Goal: Communication & Community: Answer question/provide support

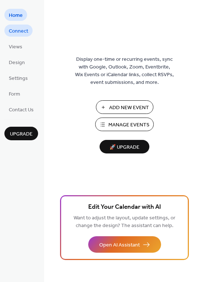
click at [16, 30] on span "Connect" at bounding box center [18, 31] width 19 height 8
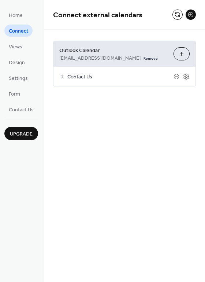
click at [154, 77] on span "Contact Us" at bounding box center [120, 77] width 106 height 8
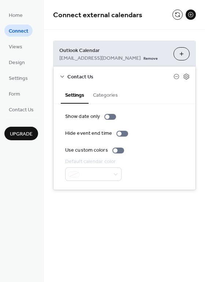
click at [130, 78] on span "Contact Us" at bounding box center [120, 77] width 106 height 8
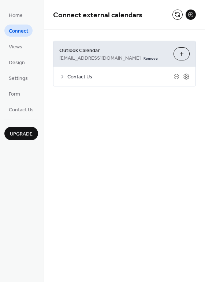
click at [96, 77] on span "Contact Us" at bounding box center [120, 77] width 106 height 8
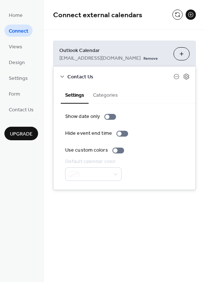
click at [132, 78] on span "Contact Us" at bounding box center [120, 77] width 106 height 8
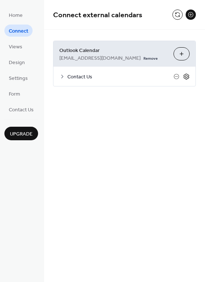
click at [187, 75] on icon at bounding box center [186, 76] width 3 height 3
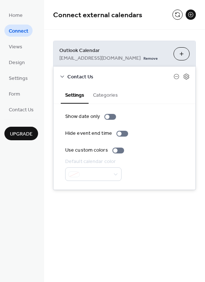
click at [90, 79] on span "Contact Us" at bounding box center [120, 77] width 106 height 8
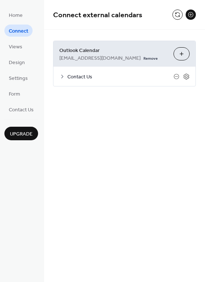
click at [192, 13] on button at bounding box center [190, 15] width 10 height 10
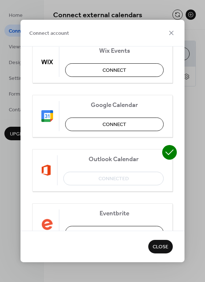
scroll to position [23, 0]
click at [174, 32] on icon at bounding box center [171, 33] width 9 height 9
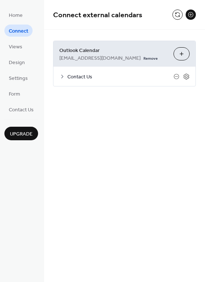
click at [88, 75] on span "Contact Us" at bounding box center [120, 77] width 106 height 8
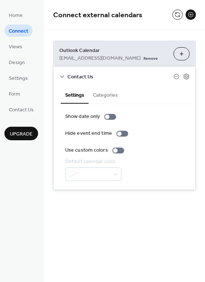
click at [147, 75] on span "Contact Us" at bounding box center [120, 77] width 106 height 8
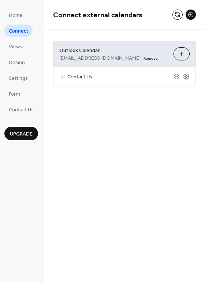
click at [18, 131] on span "Upgrade" at bounding box center [21, 134] width 23 height 8
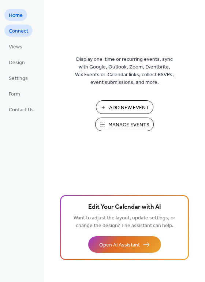
click at [15, 33] on span "Connect" at bounding box center [18, 31] width 19 height 8
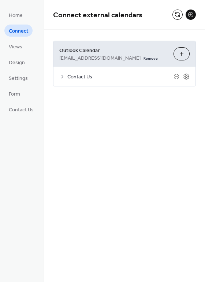
click at [90, 80] on span "Contact Us" at bounding box center [120, 77] width 106 height 8
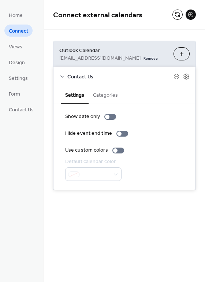
click at [89, 79] on span "Contact Us" at bounding box center [120, 77] width 106 height 8
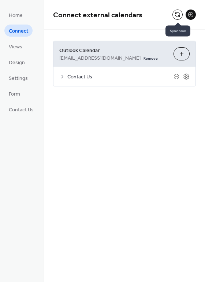
click at [176, 15] on button at bounding box center [177, 15] width 10 height 10
click at [115, 79] on span "Contact Us" at bounding box center [120, 77] width 106 height 8
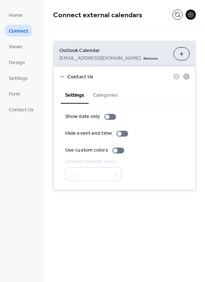
click at [68, 76] on span "Contact Us" at bounding box center [120, 77] width 106 height 8
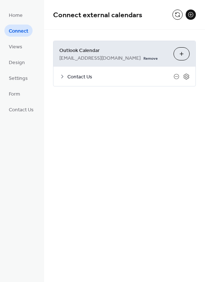
click at [181, 46] on div "Outlook Calendar rhowie@cen.dgat.org.uk Remove Choose Calendars" at bounding box center [124, 54] width 142 height 26
click at [181, 53] on button "Choose Calendars" at bounding box center [181, 53] width 16 height 13
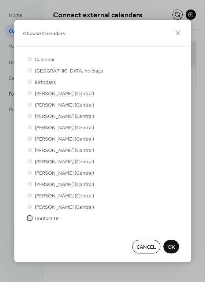
click at [45, 219] on span "Contact Us" at bounding box center [47, 219] width 25 height 8
click at [169, 244] on span "OK" at bounding box center [171, 247] width 7 height 8
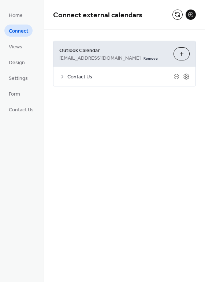
drag, startPoint x: 202, startPoint y: 148, endPoint x: 200, endPoint y: 124, distance: 24.6
click at [200, 124] on div "Connect external calendars Outlook Calendar rhowie@cen.dgat.org.uk Remove Choos…" at bounding box center [124, 141] width 161 height 282
drag, startPoint x: 202, startPoint y: 138, endPoint x: 205, endPoint y: 106, distance: 32.7
click at [204, 106] on html "Home Connect Views Design Settings Form Contact Us Connect Connect external cal…" at bounding box center [102, 141] width 205 height 282
click at [20, 16] on span "Home" at bounding box center [16, 16] width 14 height 8
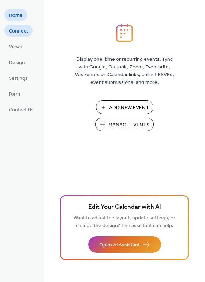
click at [18, 31] on span "Connect" at bounding box center [18, 31] width 19 height 8
